Goal: Information Seeking & Learning: Learn about a topic

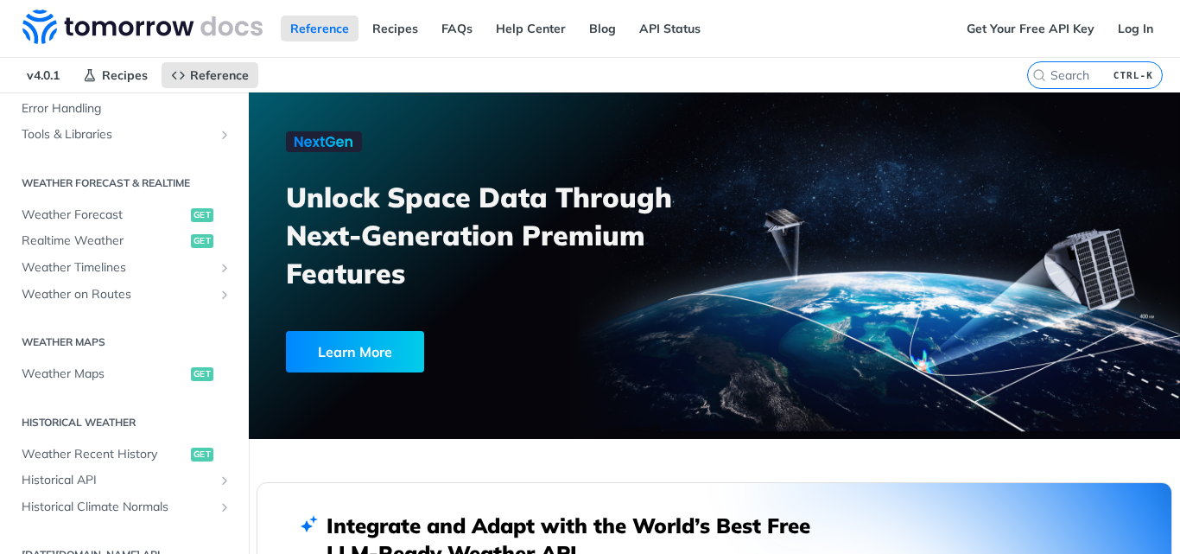
scroll to position [300, 0]
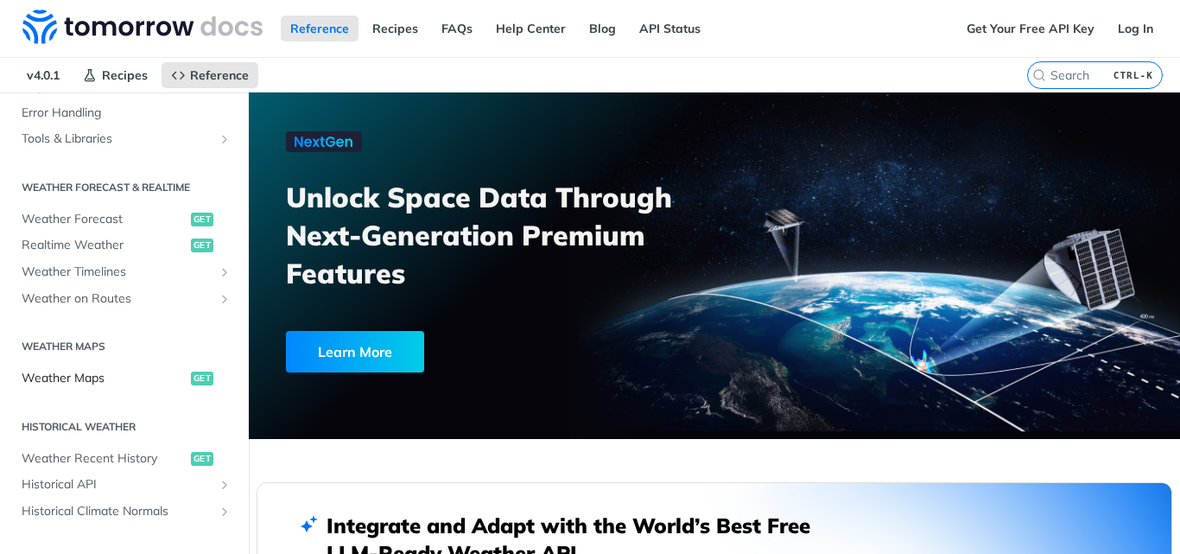
click at [191, 379] on span "get" at bounding box center [202, 378] width 22 height 14
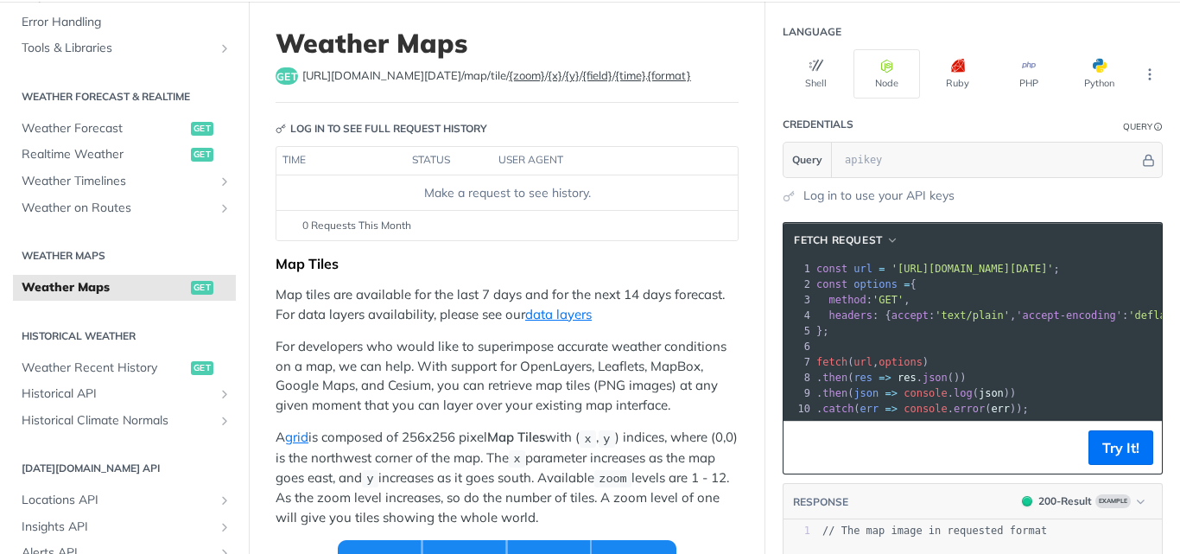
scroll to position [40, 0]
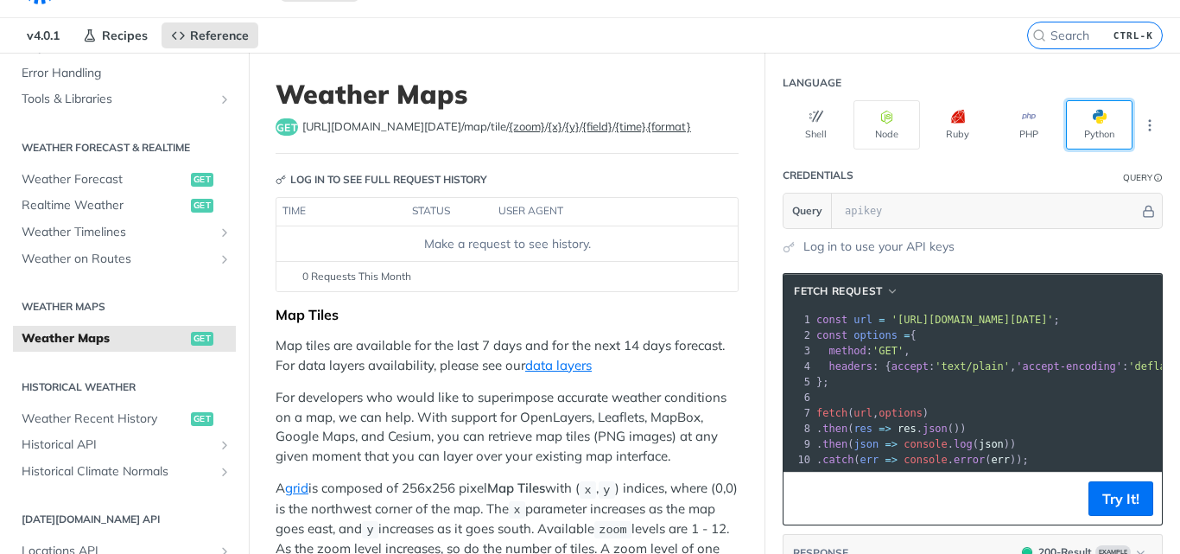
click at [1086, 128] on button "Python" at bounding box center [1099, 124] width 67 height 49
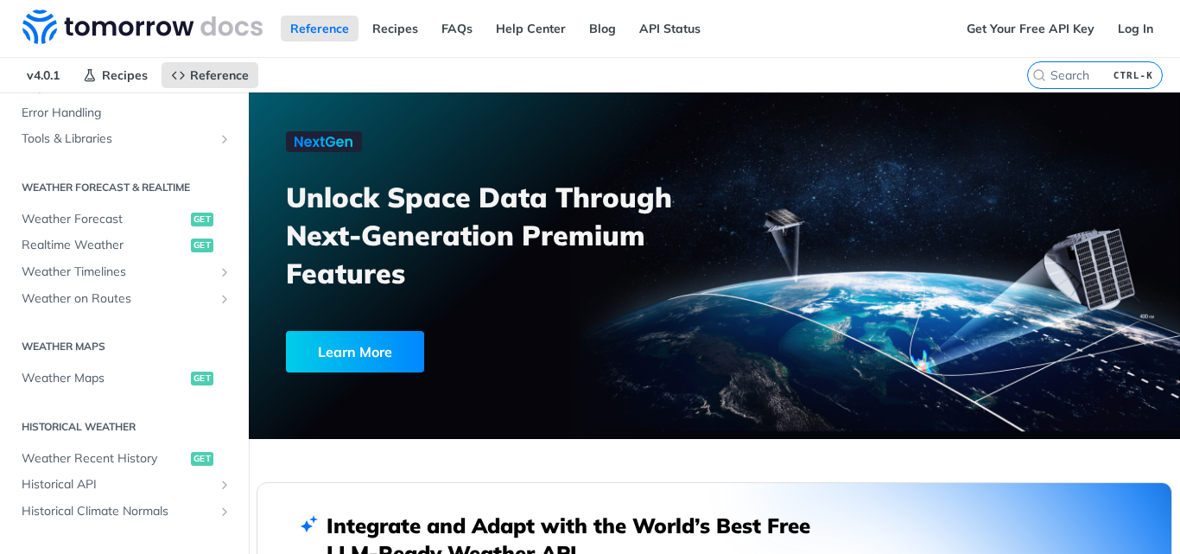
click at [347, 347] on div "Learn More" at bounding box center [355, 351] width 138 height 41
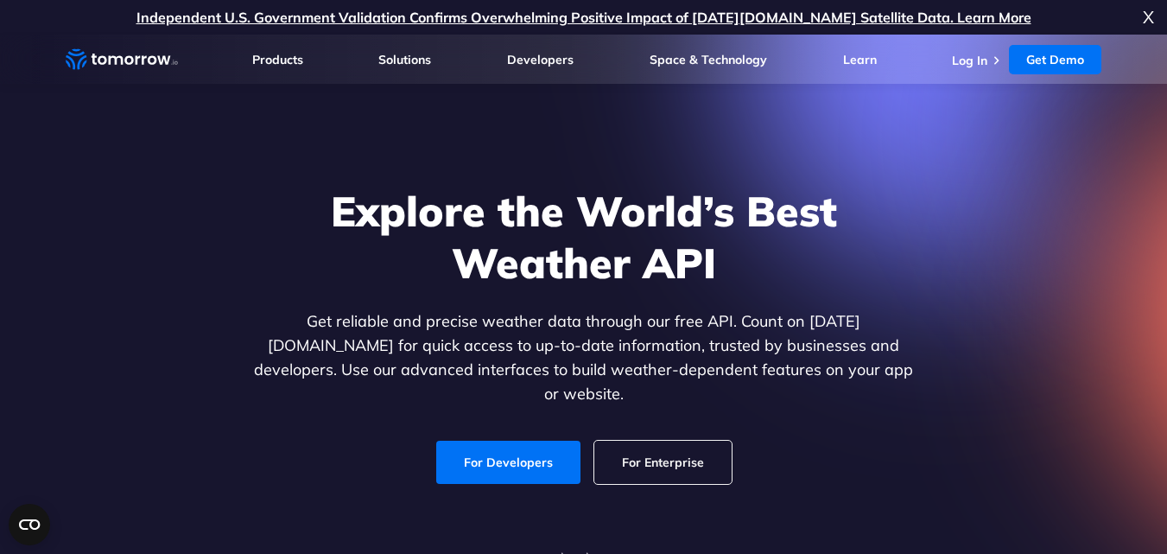
click at [659, 444] on link "For Enterprise" at bounding box center [662, 462] width 137 height 43
click at [981, 59] on link "Log In" at bounding box center [969, 61] width 35 height 16
